Goal: Use online tool/utility: Use online tool/utility

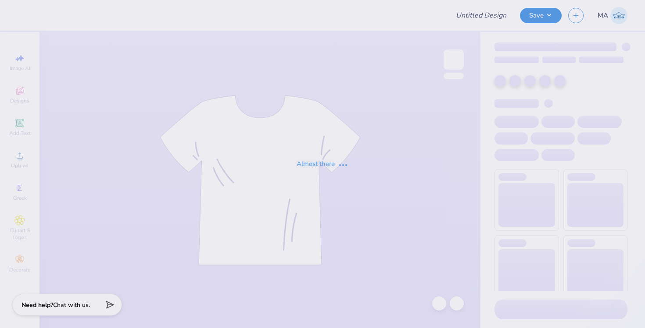
type input "Baseball CC Merch"
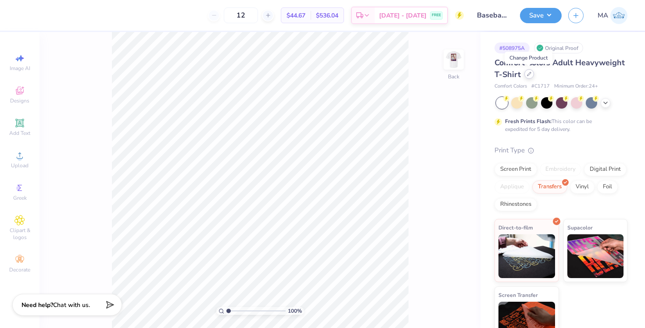
click at [531, 75] on div at bounding box center [529, 74] width 10 height 10
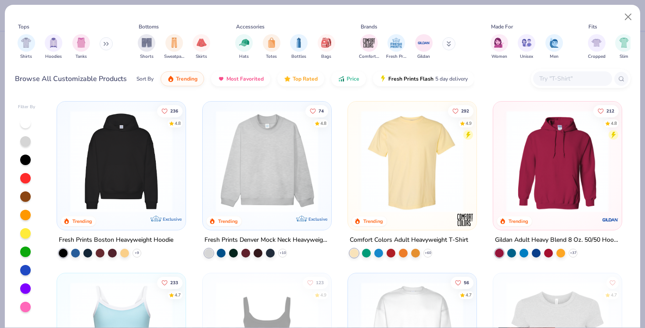
click at [552, 78] on input "text" at bounding box center [572, 79] width 68 height 10
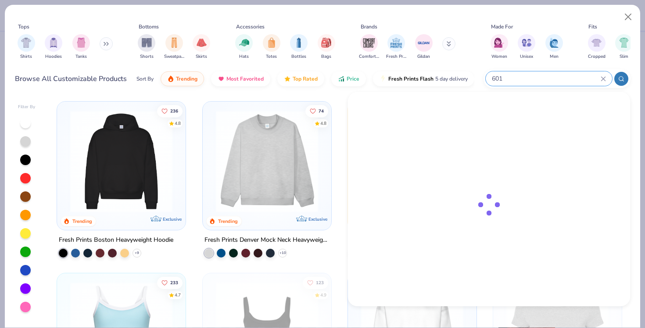
type input "6014"
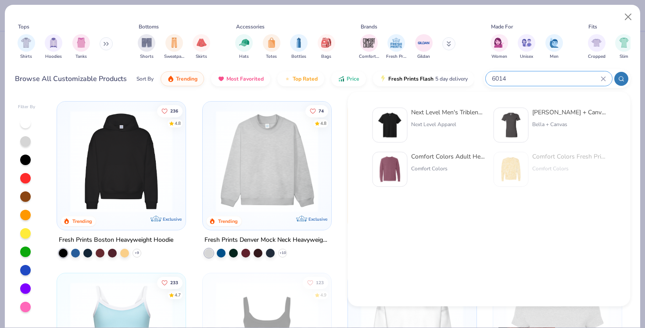
click at [398, 169] on img at bounding box center [389, 169] width 27 height 27
